Goal: Task Accomplishment & Management: Use online tool/utility

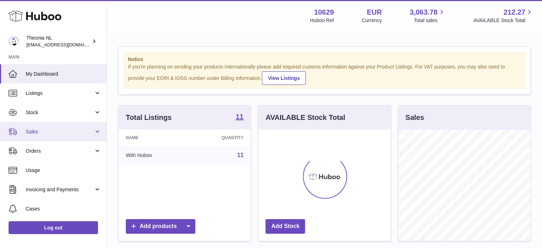
scroll to position [111, 132]
click at [56, 134] on span "Sales" at bounding box center [60, 131] width 68 height 7
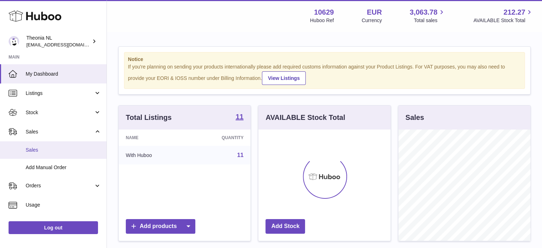
click at [56, 147] on span "Sales" at bounding box center [64, 150] width 76 height 7
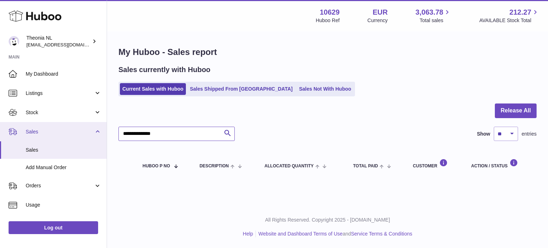
drag, startPoint x: 61, startPoint y: 133, endPoint x: 56, endPoint y: 134, distance: 5.0
click at [59, 133] on div "Huboo Theonia NL [EMAIL_ADDRESS][DOMAIN_NAME] Main My Dashboard Listings Not wi…" at bounding box center [274, 124] width 548 height 248
paste input "text"
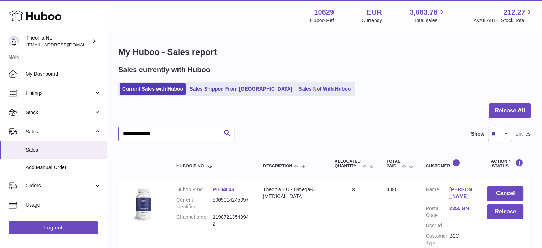
type input "**********"
click at [459, 209] on link "2355 BN" at bounding box center [462, 208] width 24 height 7
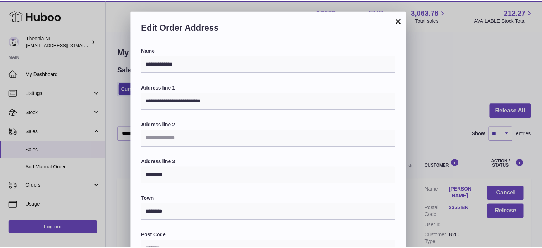
scroll to position [201, 0]
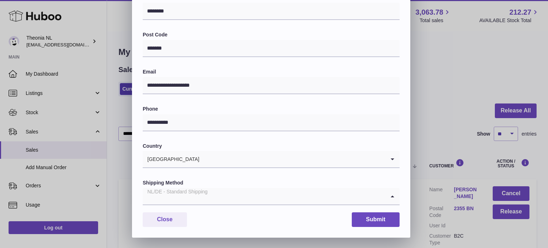
drag, startPoint x: 193, startPoint y: 194, endPoint x: 201, endPoint y: 211, distance: 18.2
click at [194, 195] on div "NL/DE - Standard Shipping" at bounding box center [264, 196] width 242 height 16
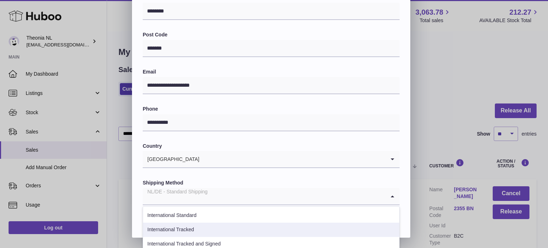
click at [209, 234] on li "International Tracked" at bounding box center [271, 229] width 256 height 14
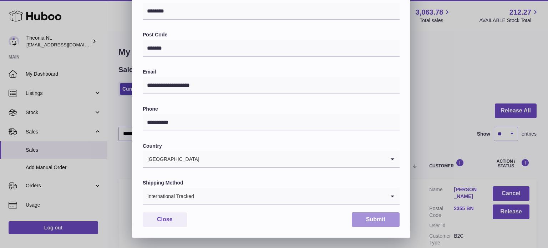
click at [392, 220] on button "Submit" at bounding box center [376, 219] width 48 height 15
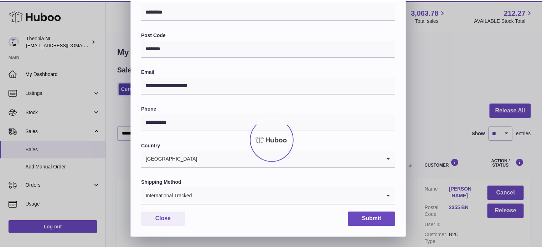
scroll to position [0, 0]
